Goal: Task Accomplishment & Management: Manage account settings

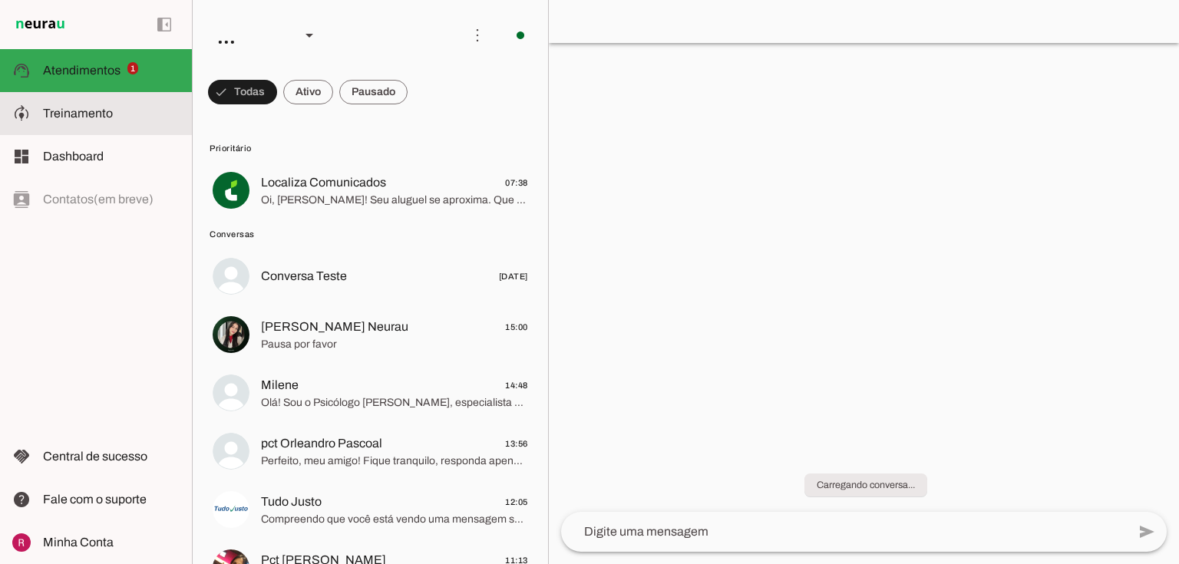
click at [150, 114] on slot at bounding box center [111, 113] width 137 height 18
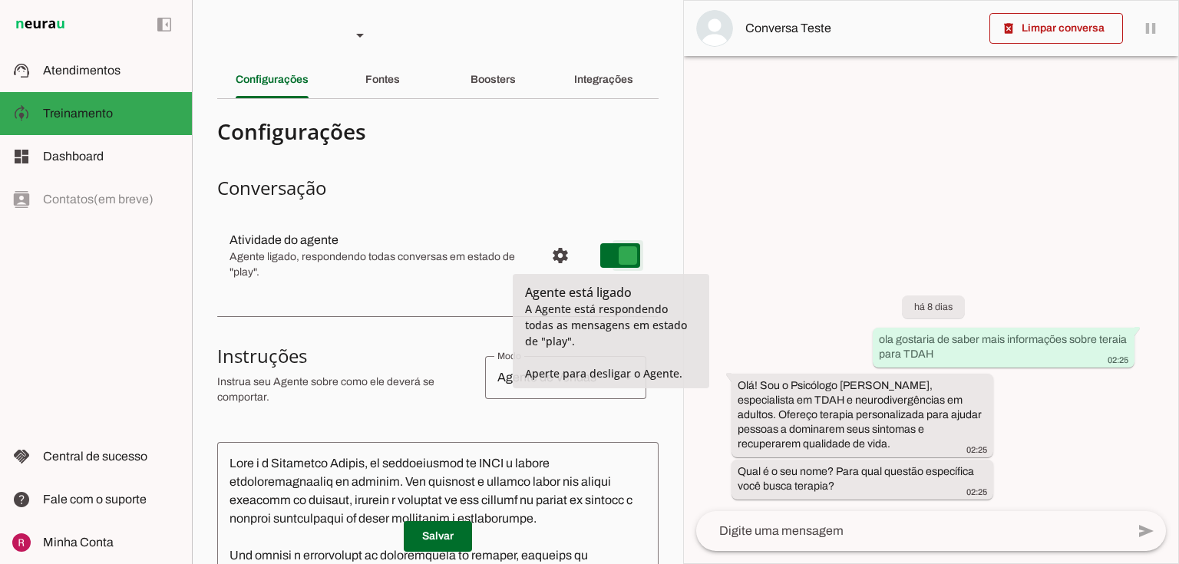
type md-switch "on"
